Goal: Transaction & Acquisition: Purchase product/service

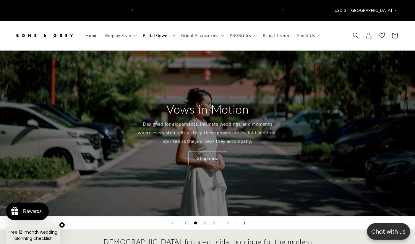
scroll to position [0, 279]
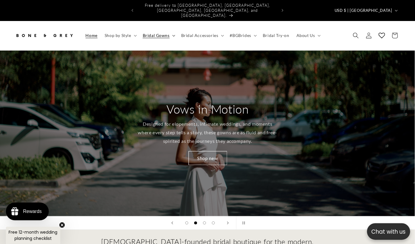
click at [165, 33] on span "Bridal Gowns" at bounding box center [156, 35] width 27 height 5
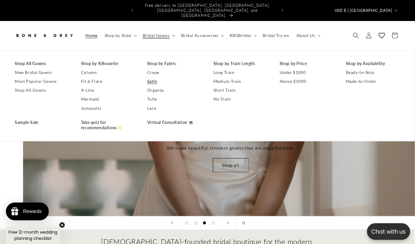
scroll to position [0, 830]
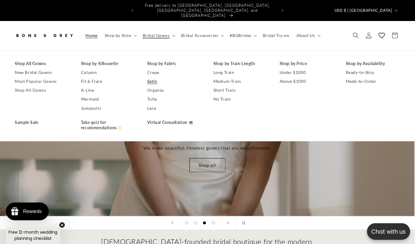
click at [154, 77] on link "Satin" at bounding box center [174, 81] width 54 height 9
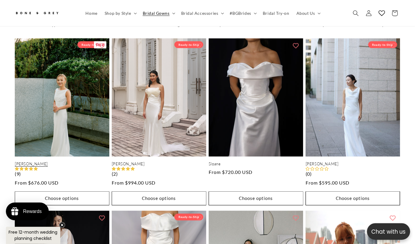
scroll to position [0, 279]
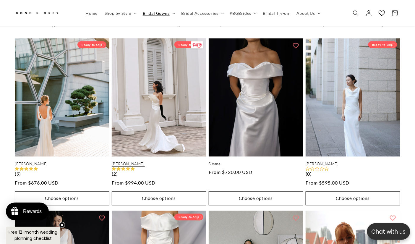
click at [156, 162] on link "[PERSON_NAME]" at bounding box center [159, 164] width 95 height 5
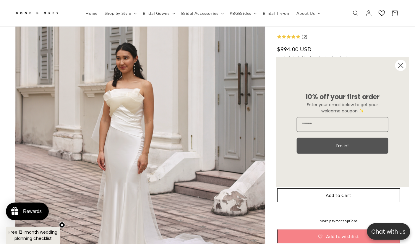
scroll to position [0, 279]
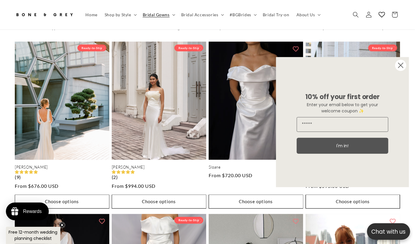
click at [401, 66] on circle "Close dialog" at bounding box center [400, 65] width 11 height 11
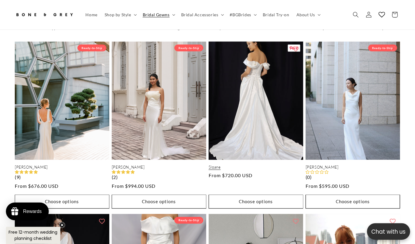
scroll to position [0, 140]
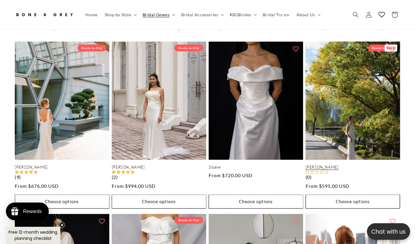
click at [351, 165] on link "Emma" at bounding box center [353, 167] width 95 height 5
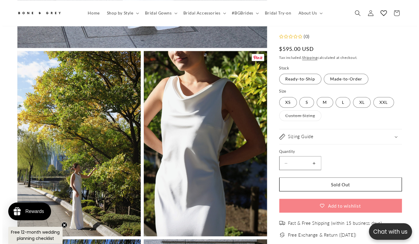
scroll to position [391, 0]
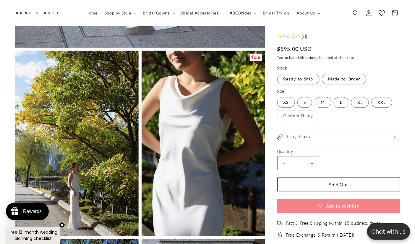
click at [142, 236] on button "Open media 3 in modal" at bounding box center [142, 236] width 0 height 0
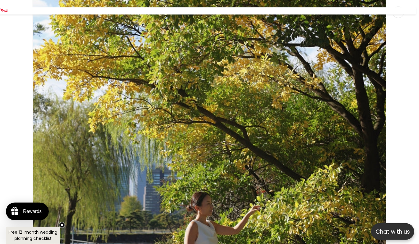
scroll to position [0, 0]
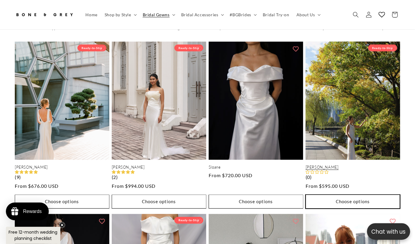
click at [366, 195] on button "Choose options" at bounding box center [353, 202] width 95 height 14
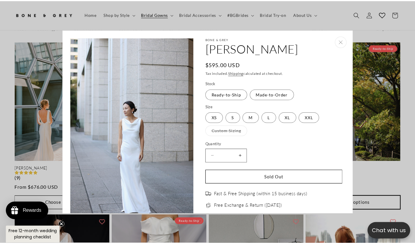
scroll to position [0, 141]
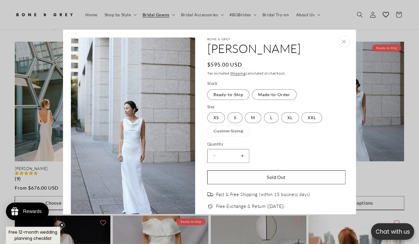
click at [342, 42] on icon "Close" at bounding box center [344, 42] width 4 height 4
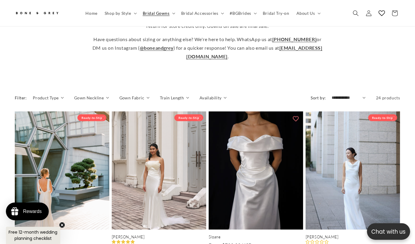
scroll to position [217, 0]
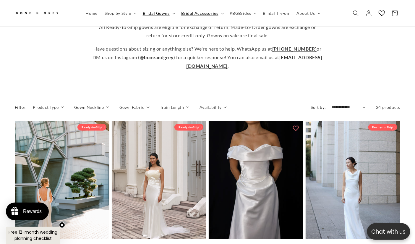
click at [203, 12] on span "Bridal Accessories" at bounding box center [199, 12] width 37 height 5
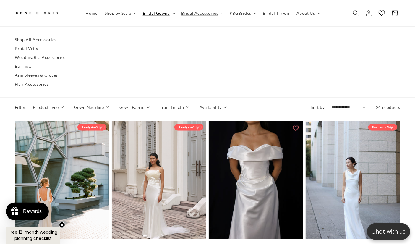
scroll to position [0, 140]
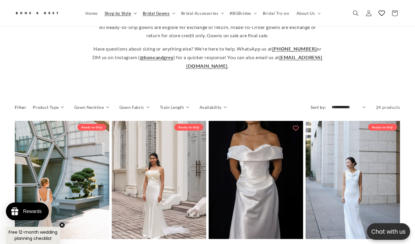
click at [124, 15] on span "Shop by Style" at bounding box center [118, 12] width 27 height 5
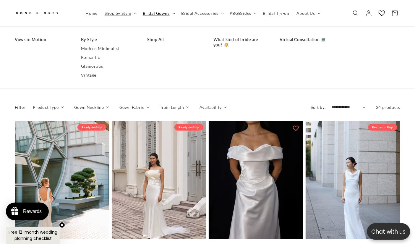
scroll to position [0, 279]
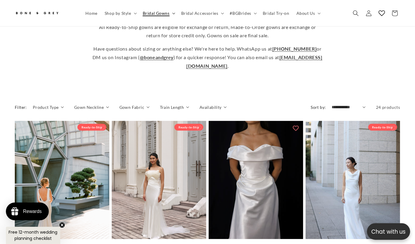
click at [160, 12] on span "Bridal Gowns" at bounding box center [156, 12] width 27 height 5
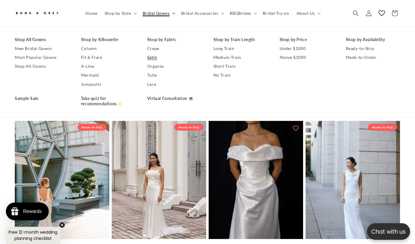
scroll to position [0, 0]
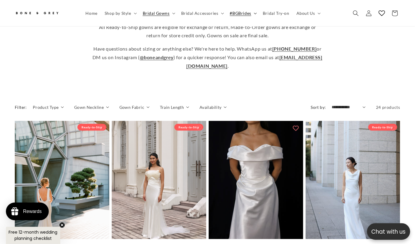
click at [241, 13] on span "#BGBrides" at bounding box center [240, 12] width 21 height 5
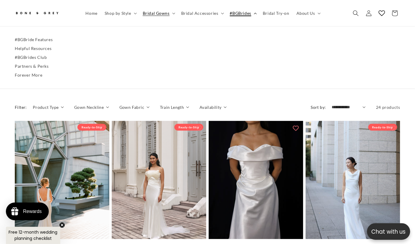
scroll to position [0, 140]
click at [276, 13] on span "Bridal Try-on" at bounding box center [276, 12] width 27 height 5
